Goal: Find contact information: Find contact information

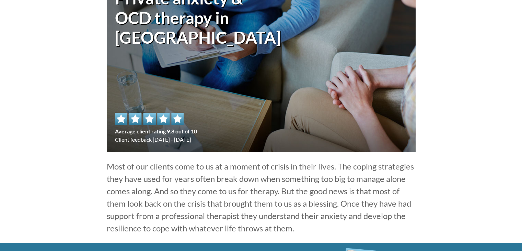
scroll to position [1, 0]
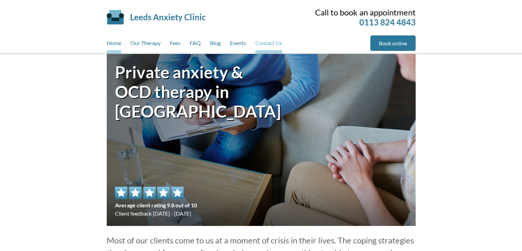
click at [281, 44] on link "Contact Us" at bounding box center [268, 44] width 27 height 18
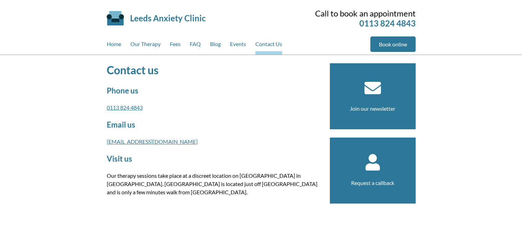
click at [222, 143] on p "[EMAIL_ADDRESS][DOMAIN_NAME]" at bounding box center [214, 141] width 215 height 8
drag, startPoint x: 205, startPoint y: 20, endPoint x: 130, endPoint y: 18, distance: 75.6
click at [130, 18] on div "Leeds Anxiety Clinic Skip to main content" at bounding box center [192, 18] width 170 height 33
copy link "Leeds Anxiety Clinic"
